Goal: Task Accomplishment & Management: Manage account settings

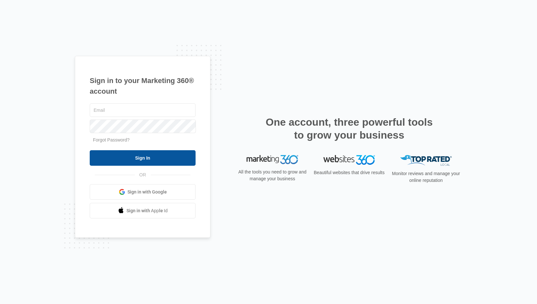
type input "[PERSON_NAME][EMAIL_ADDRESS][DOMAIN_NAME]"
click at [175, 154] on input "Sign In" at bounding box center [143, 157] width 106 height 15
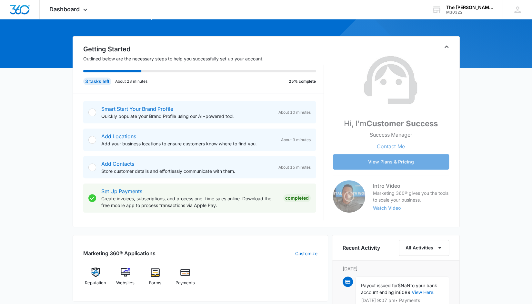
scroll to position [50, 0]
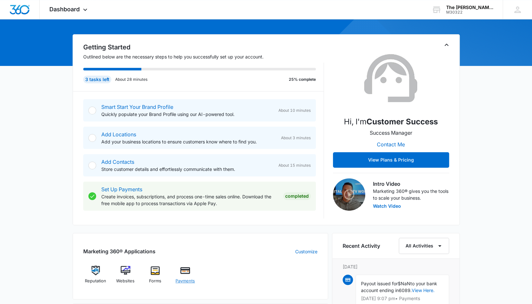
click at [187, 267] on img at bounding box center [185, 270] width 10 height 10
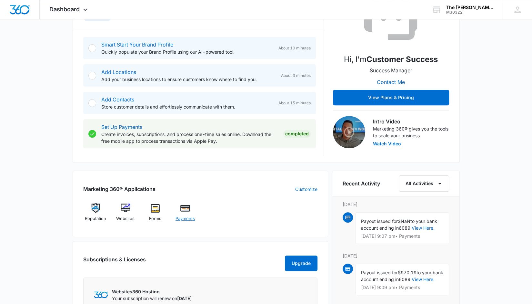
scroll to position [138, 0]
